Goal: Entertainment & Leisure: Consume media (video, audio)

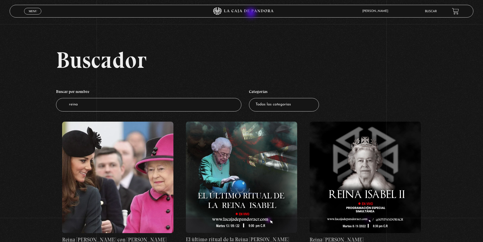
click at [252, 13] on icon at bounding box center [241, 11] width 145 height 8
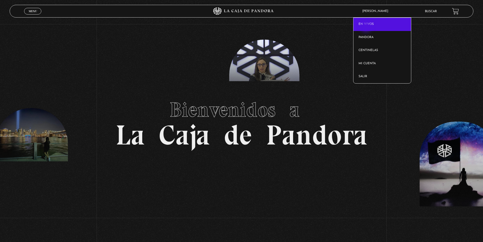
click at [367, 27] on link "En vivos" at bounding box center [382, 24] width 58 height 13
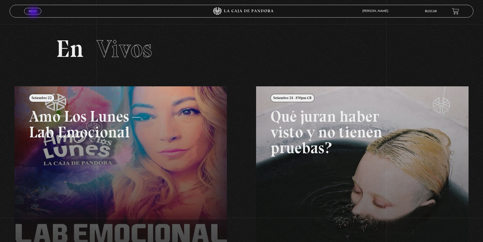
click at [34, 13] on span "Menu" at bounding box center [33, 11] width 8 height 3
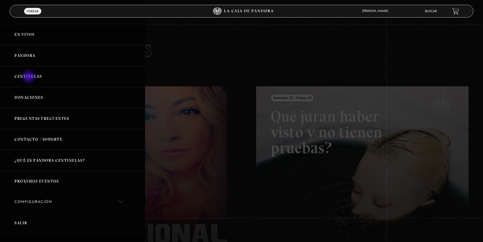
click at [29, 77] on link "Centinelas" at bounding box center [72, 76] width 145 height 21
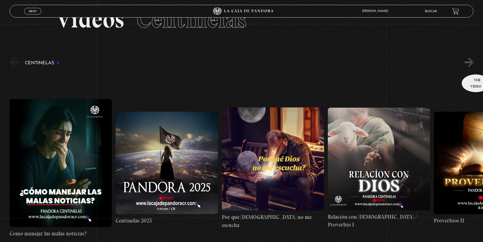
scroll to position [25, 0]
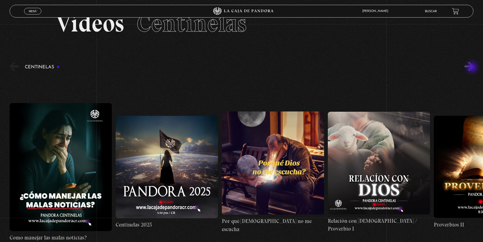
click at [473, 68] on button "»" at bounding box center [469, 66] width 9 height 9
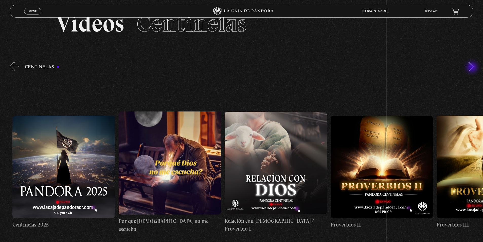
click at [473, 68] on button "»" at bounding box center [469, 66] width 9 height 9
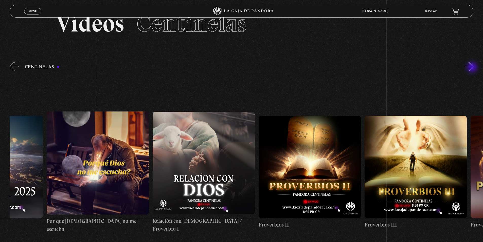
click at [473, 68] on button "»" at bounding box center [469, 66] width 9 height 9
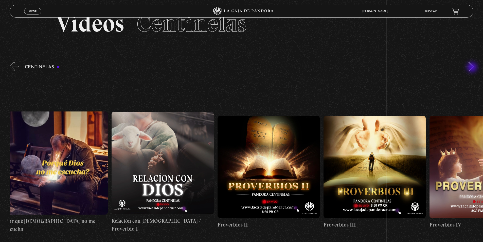
click at [473, 68] on button "»" at bounding box center [469, 66] width 9 height 9
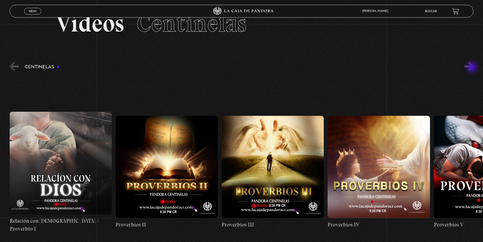
click at [473, 68] on button "»" at bounding box center [469, 66] width 9 height 9
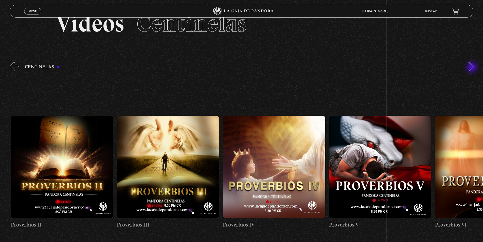
click at [472, 68] on button "»" at bounding box center [469, 66] width 9 height 9
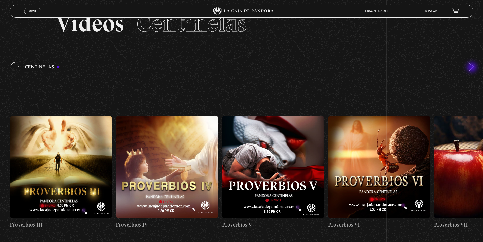
click at [472, 68] on button "»" at bounding box center [469, 66] width 9 height 9
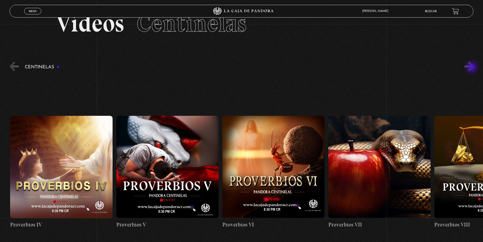
click at [472, 68] on button "»" at bounding box center [469, 66] width 9 height 9
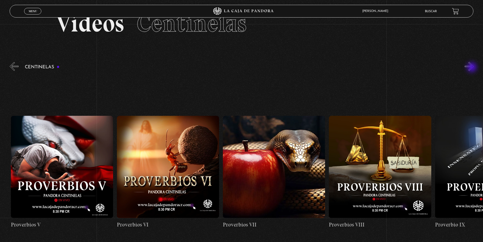
click at [472, 68] on button "»" at bounding box center [469, 66] width 9 height 9
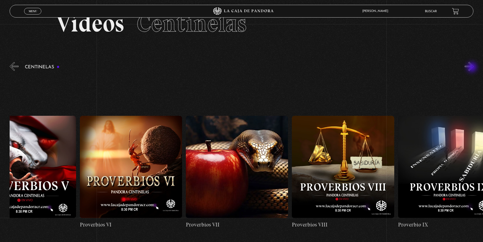
click at [472, 68] on button "»" at bounding box center [469, 66] width 9 height 9
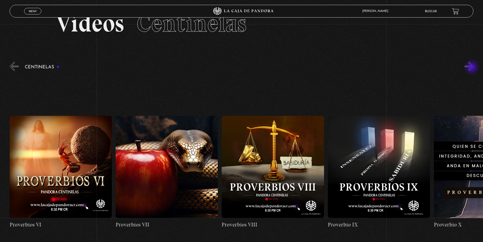
click at [472, 68] on button "»" at bounding box center [469, 66] width 9 height 9
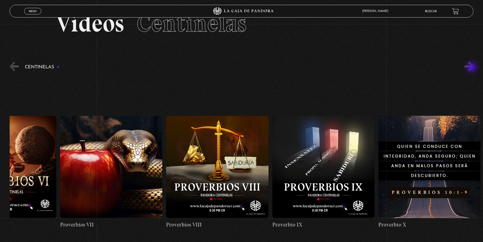
click at [472, 68] on button "»" at bounding box center [469, 66] width 9 height 9
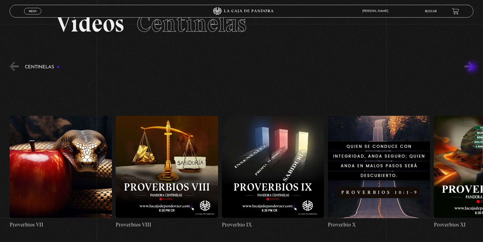
click at [472, 68] on button "»" at bounding box center [469, 66] width 9 height 9
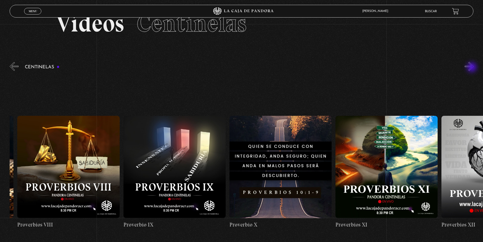
click at [472, 68] on button "»" at bounding box center [469, 66] width 9 height 9
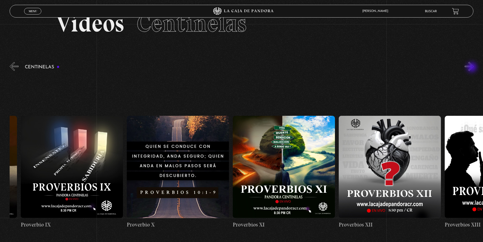
click at [472, 68] on button "»" at bounding box center [469, 66] width 9 height 9
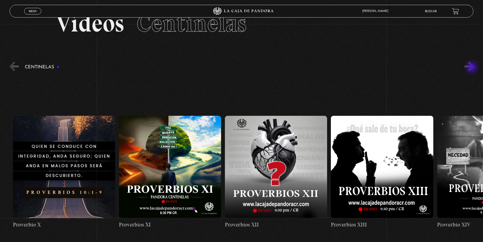
click at [472, 68] on button "»" at bounding box center [469, 66] width 9 height 9
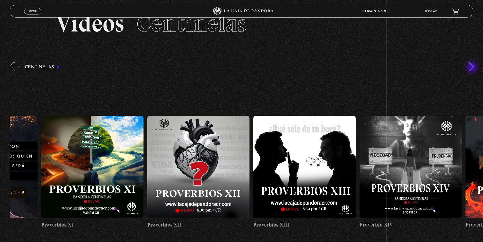
click at [472, 68] on button "»" at bounding box center [469, 66] width 9 height 9
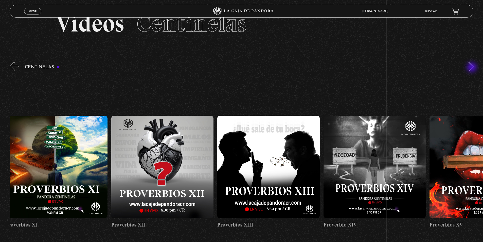
click at [472, 68] on button "»" at bounding box center [469, 66] width 9 height 9
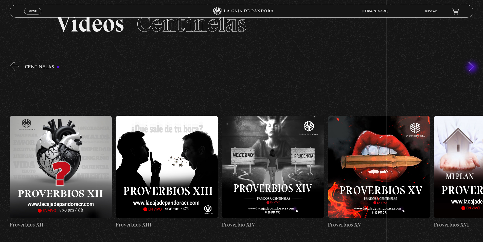
click at [472, 67] on button "»" at bounding box center [469, 66] width 9 height 9
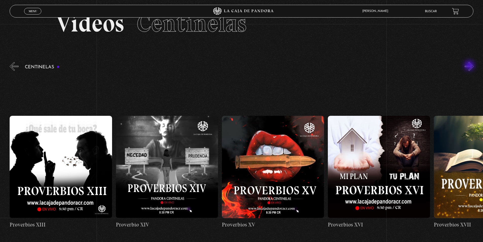
click at [470, 66] on button "»" at bounding box center [469, 66] width 9 height 9
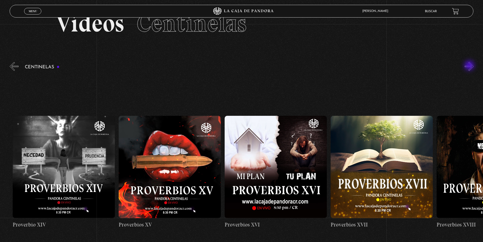
click at [470, 66] on button "»" at bounding box center [469, 66] width 9 height 9
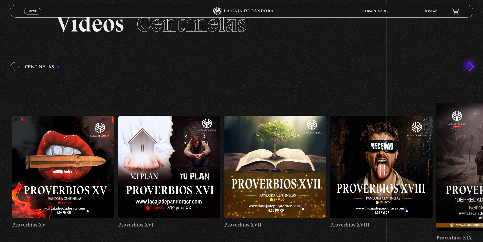
click at [470, 66] on button "»" at bounding box center [469, 66] width 9 height 9
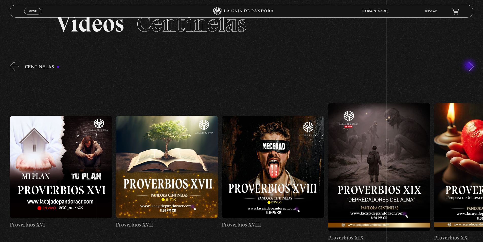
scroll to position [0, 1909]
click at [470, 66] on button "»" at bounding box center [469, 66] width 9 height 9
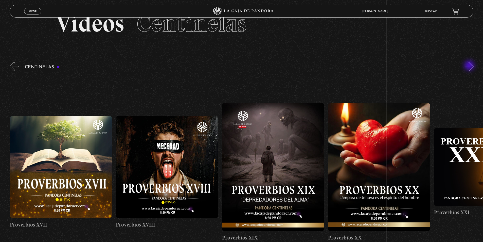
scroll to position [0, 2015]
click at [470, 66] on button "»" at bounding box center [469, 66] width 9 height 9
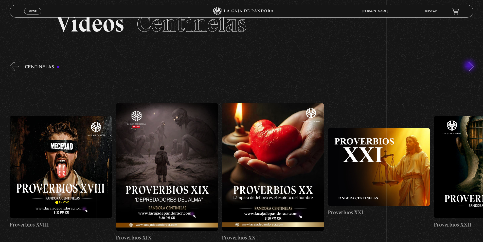
click at [470, 66] on button "»" at bounding box center [469, 66] width 9 height 9
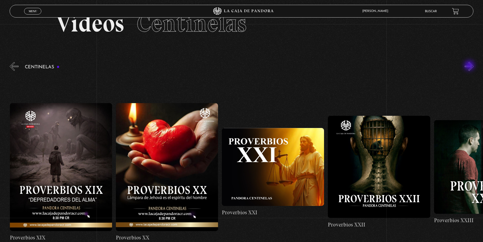
scroll to position [0, 2227]
click at [470, 66] on button "»" at bounding box center [469, 66] width 9 height 9
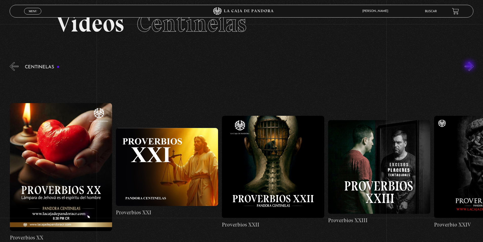
scroll to position [0, 2333]
click at [296, 155] on figure at bounding box center [273, 167] width 102 height 102
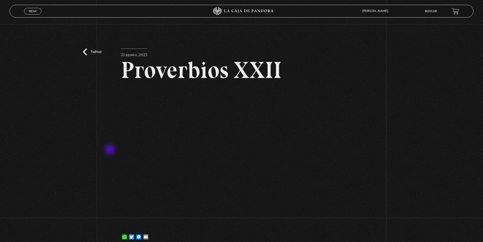
click at [111, 150] on div "Volver 21 agosto, 2025 Proverbios XXII WhatsApp Twitter Messenger Email" at bounding box center [241, 136] width 483 height 224
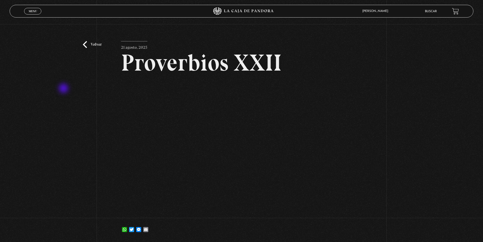
scroll to position [3, 0]
